Goal: Information Seeking & Learning: Learn about a topic

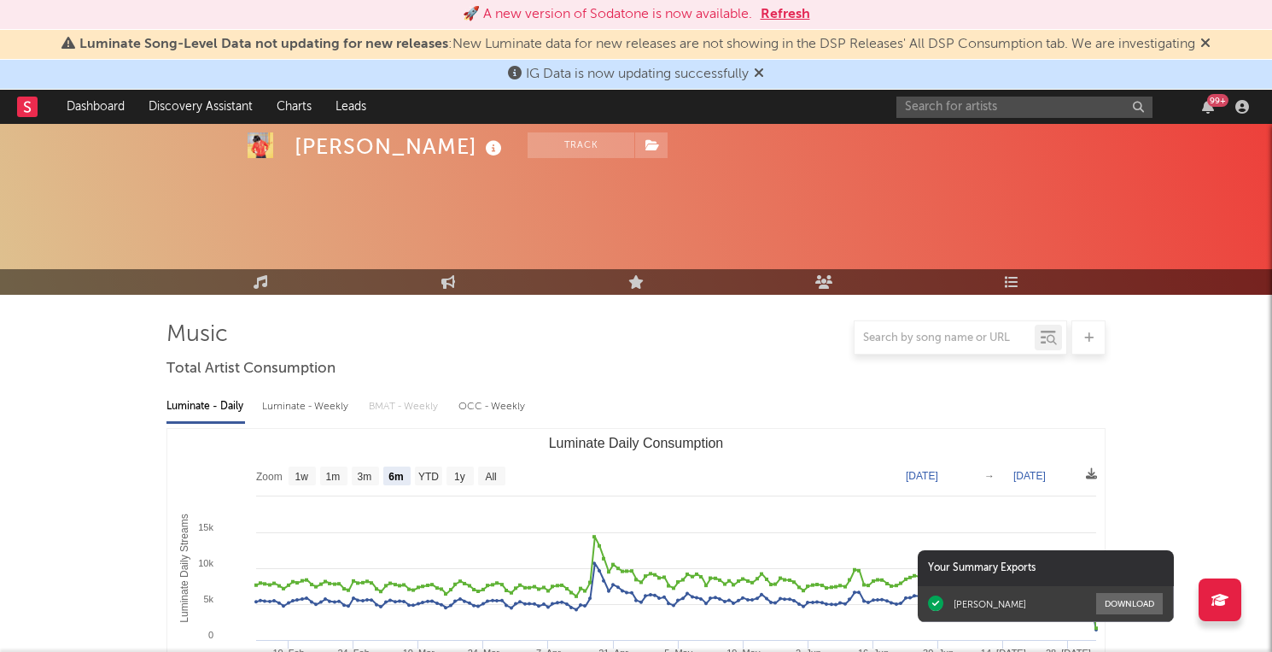
select select "6m"
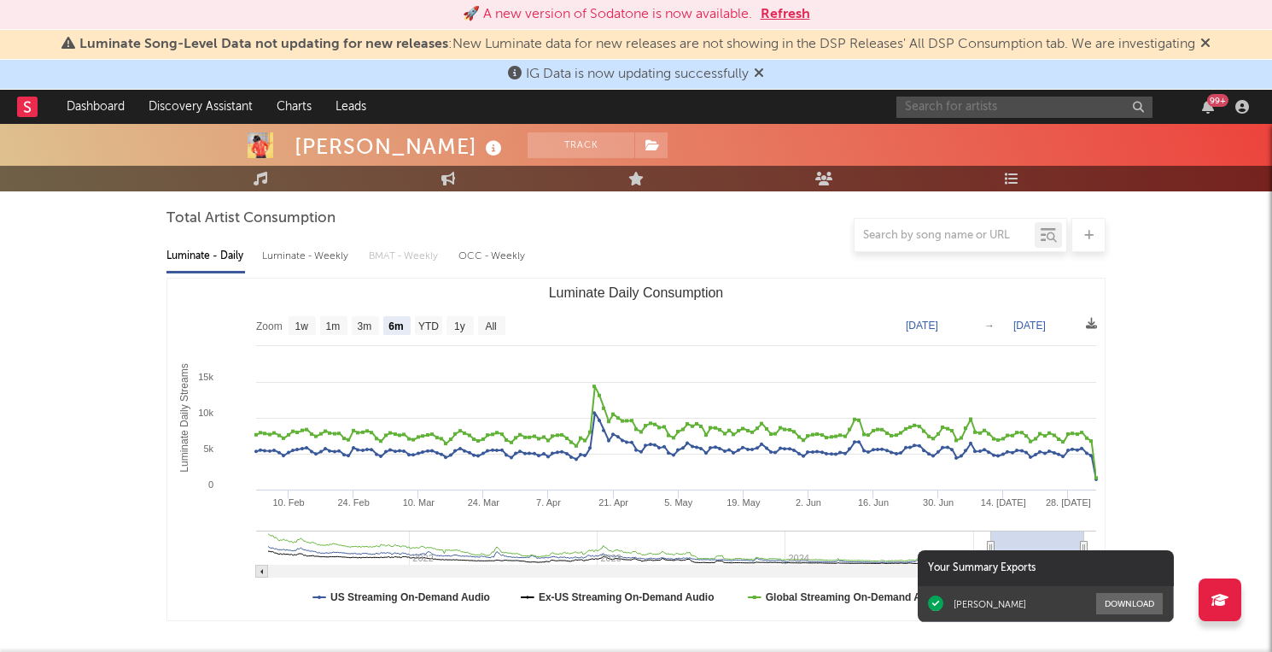
click at [943, 108] on input "text" at bounding box center [1025, 106] width 256 height 21
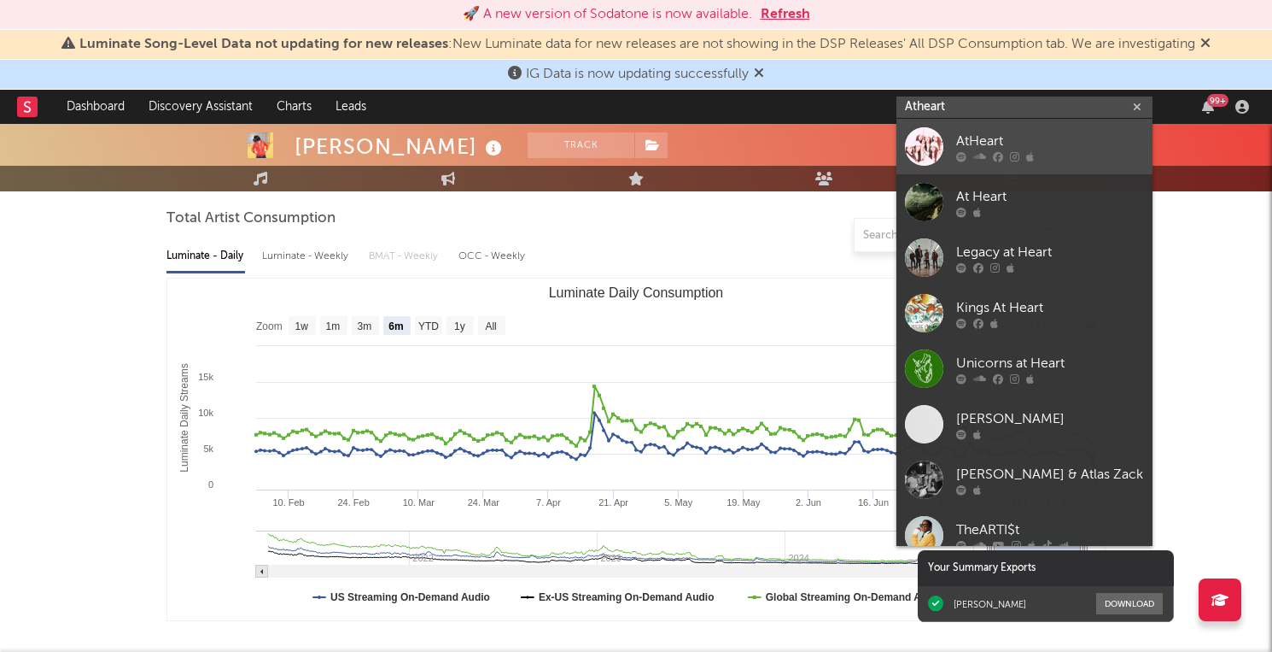
type input "Atheart"
click at [1032, 147] on div "AtHeart" at bounding box center [1050, 141] width 188 height 20
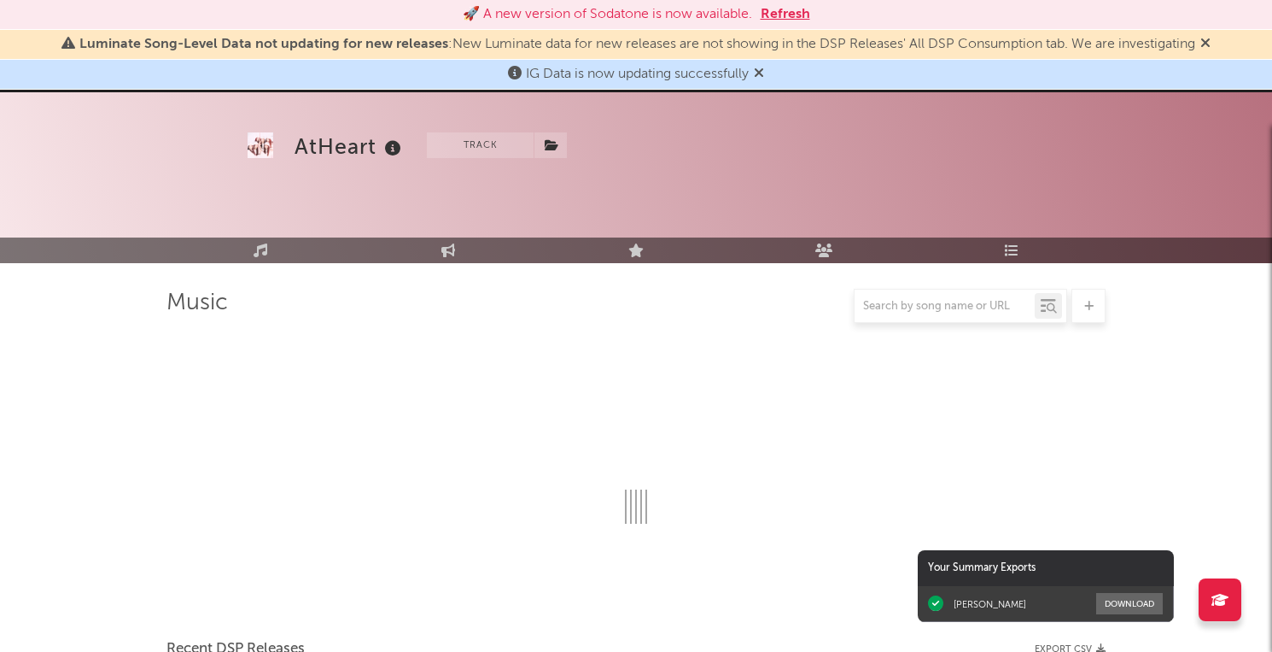
scroll to position [150, 0]
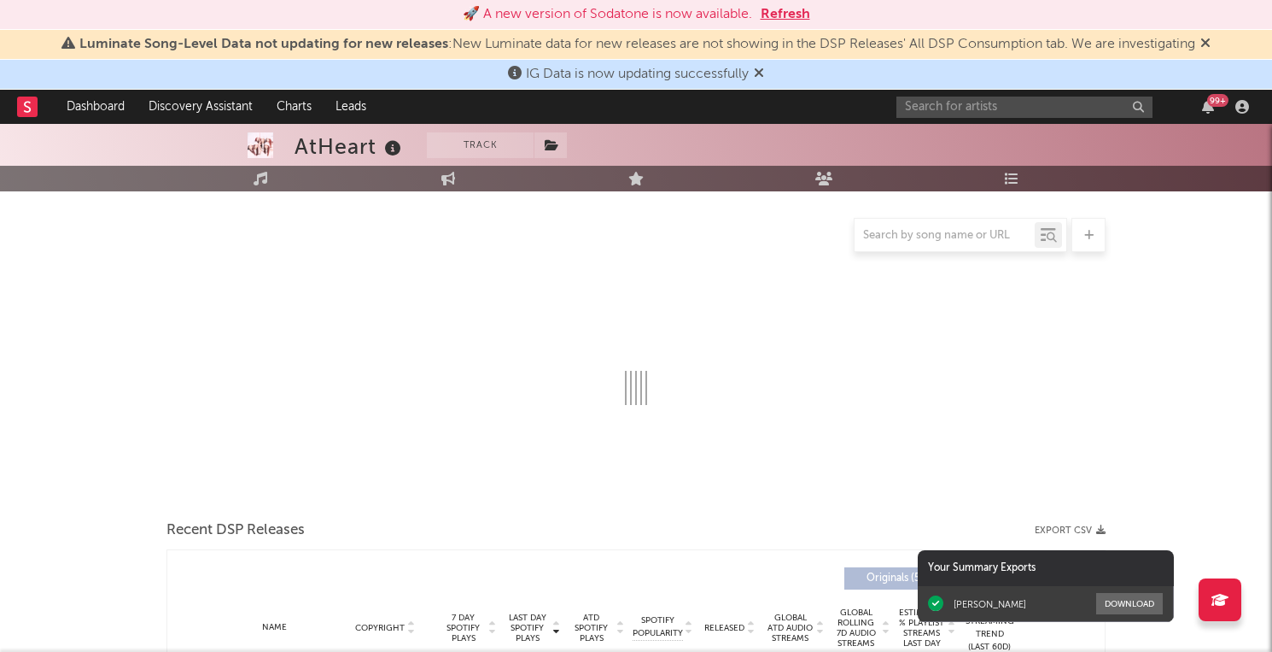
select select "1w"
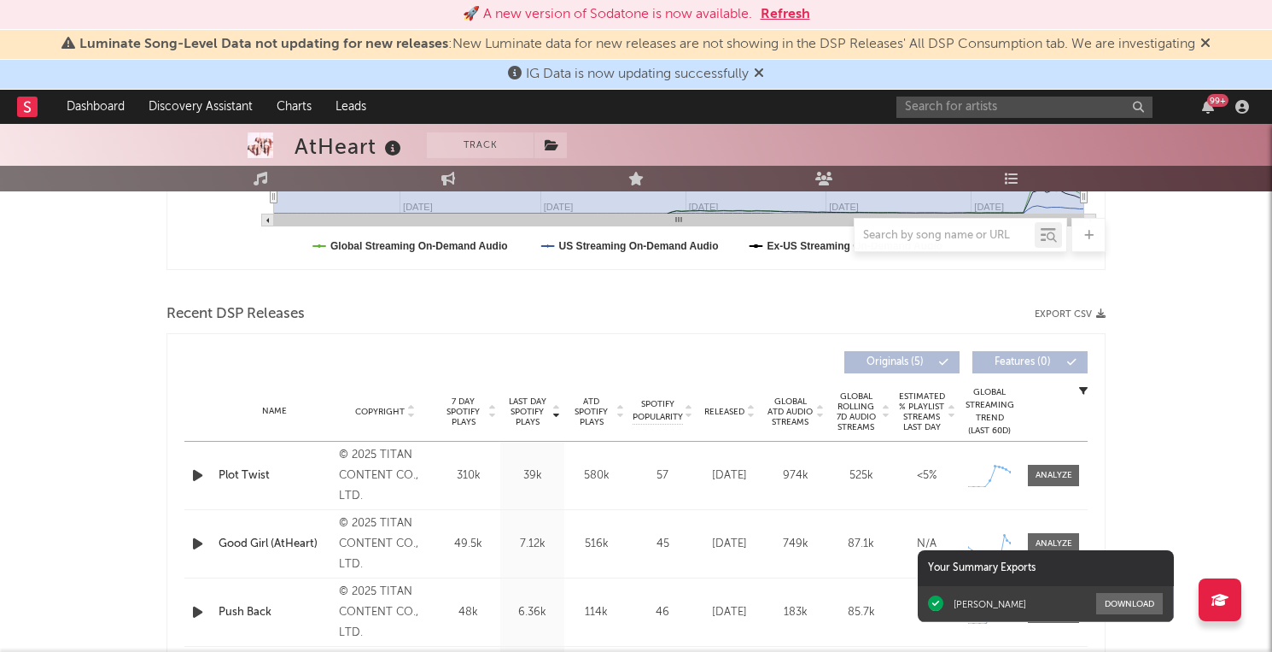
scroll to position [580, 0]
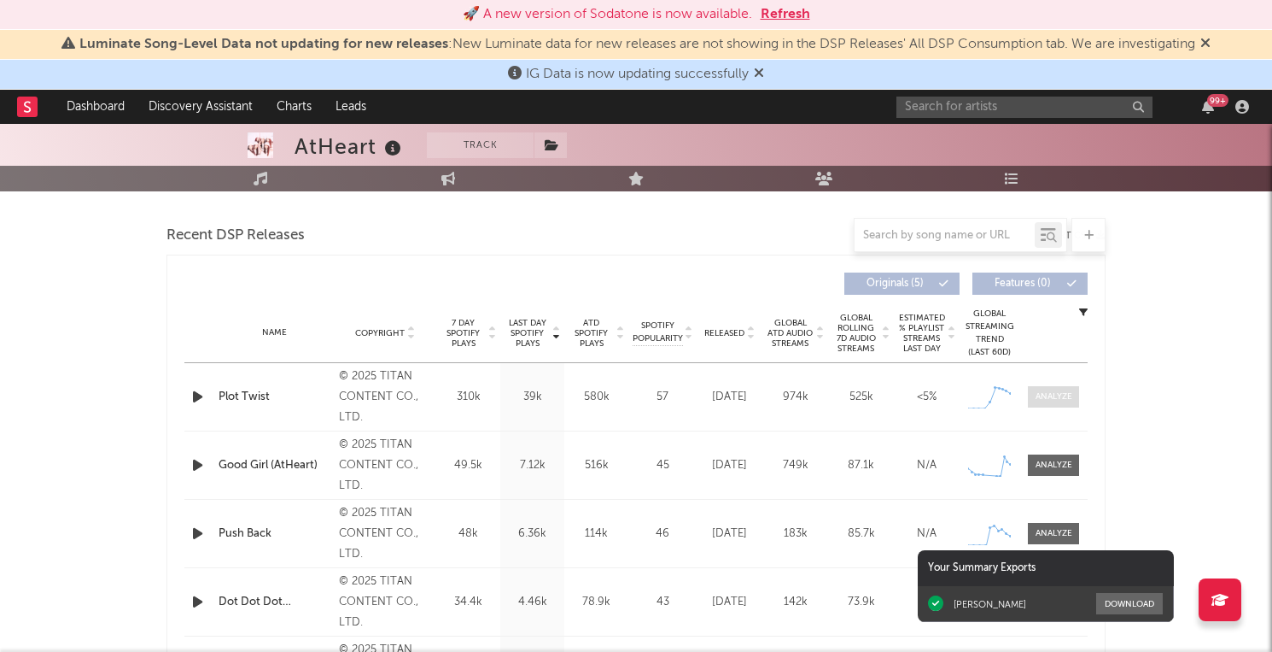
click at [1056, 398] on div at bounding box center [1054, 396] width 37 height 13
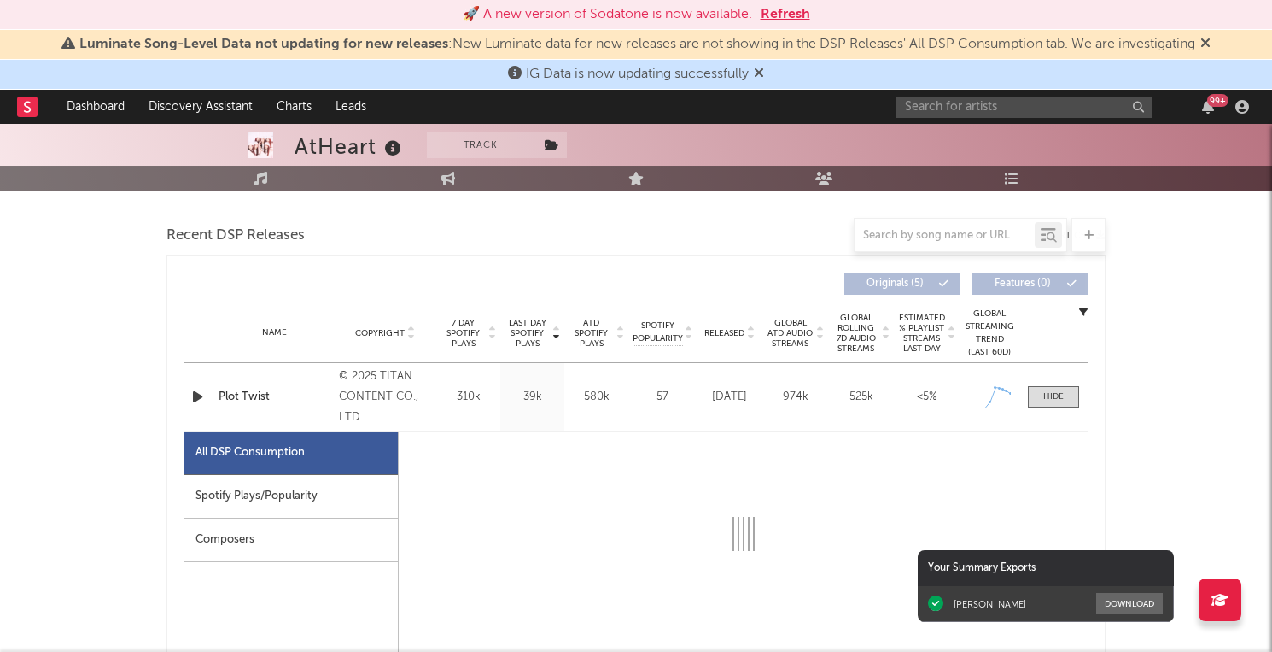
select select "1w"
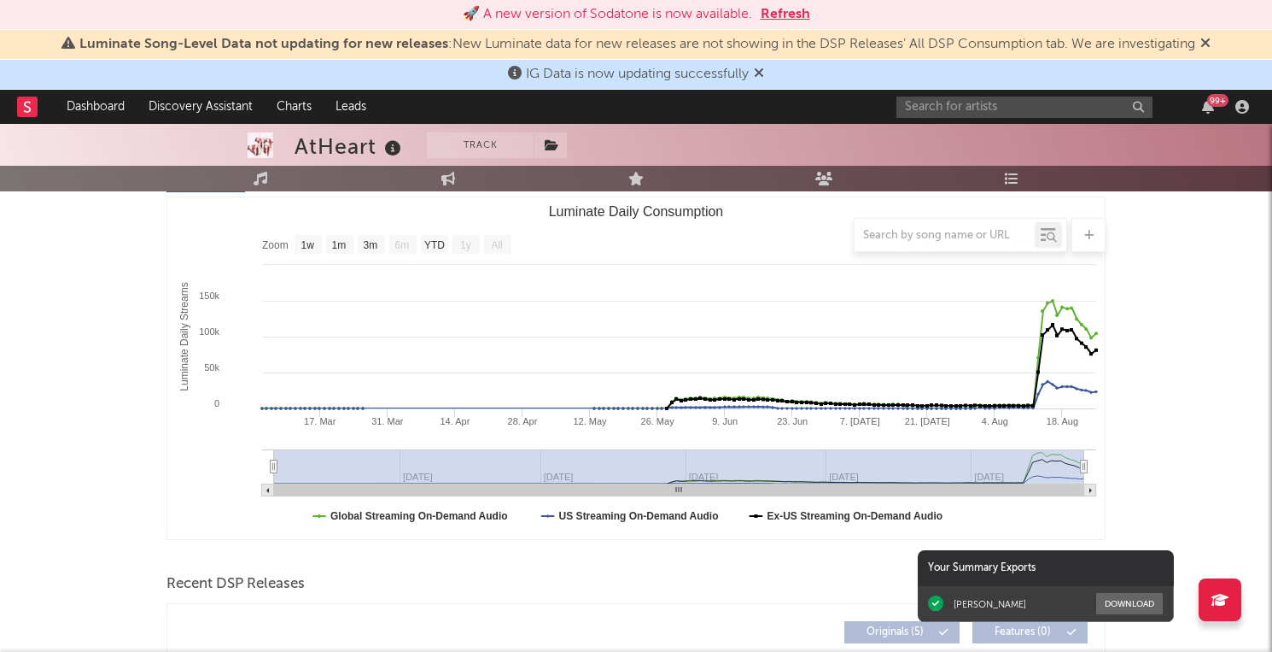
scroll to position [0, 0]
